Goal: Information Seeking & Learning: Learn about a topic

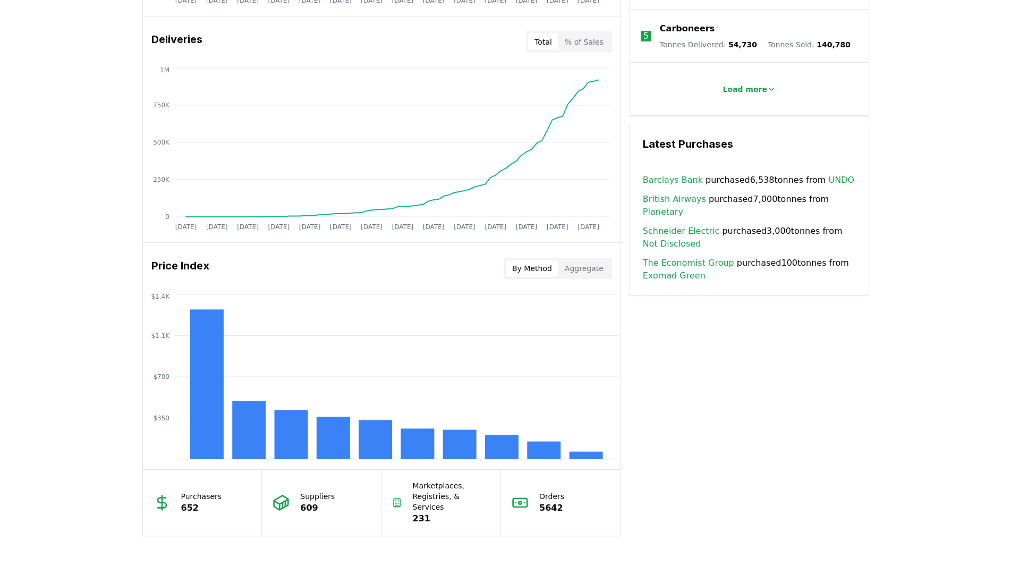
scroll to position [815, 0]
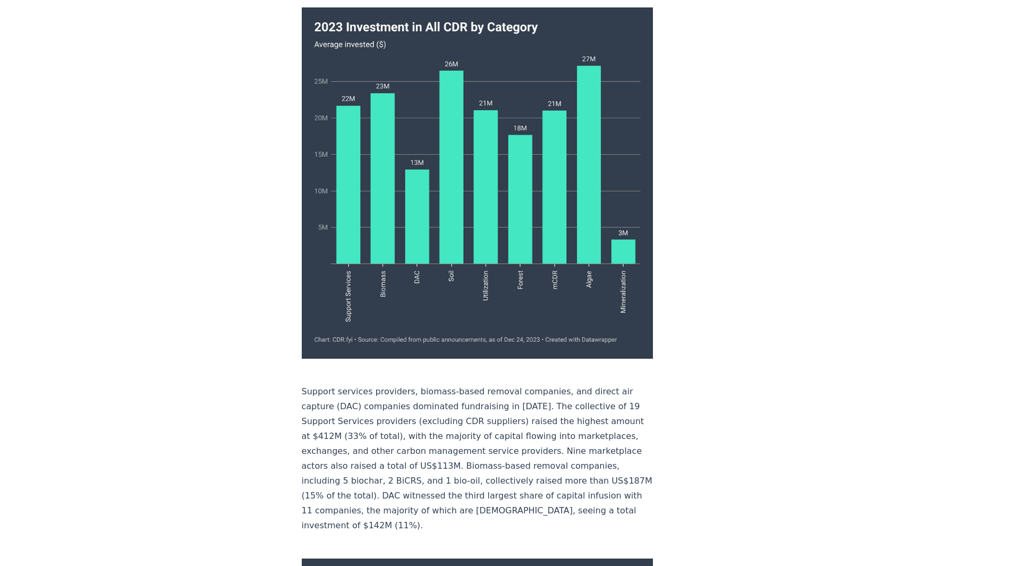
scroll to position [980, 0]
